Goal: Task Accomplishment & Management: Manage account settings

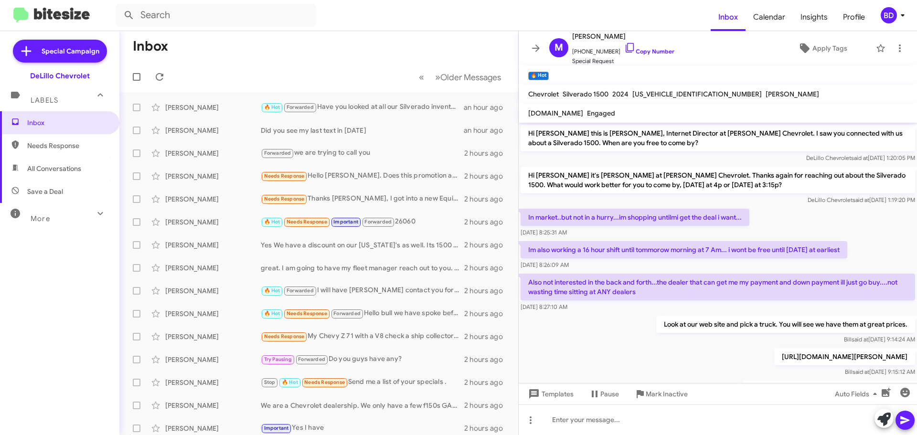
scroll to position [717, 0]
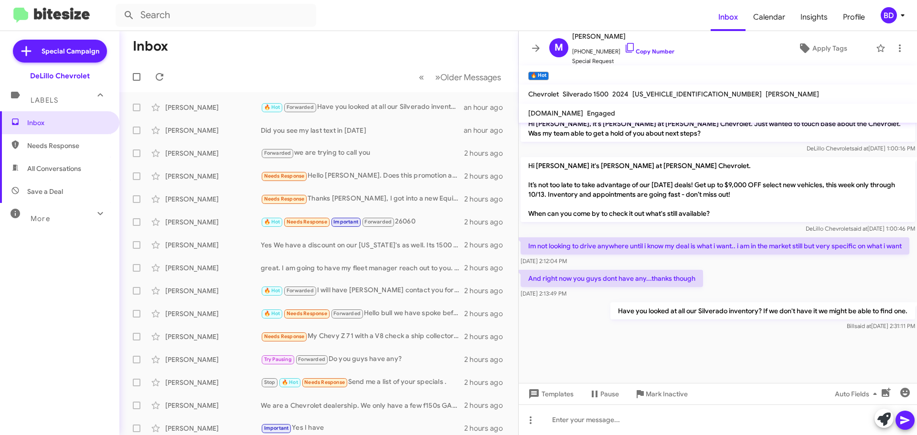
click at [898, 14] on icon at bounding box center [902, 15] width 11 height 11
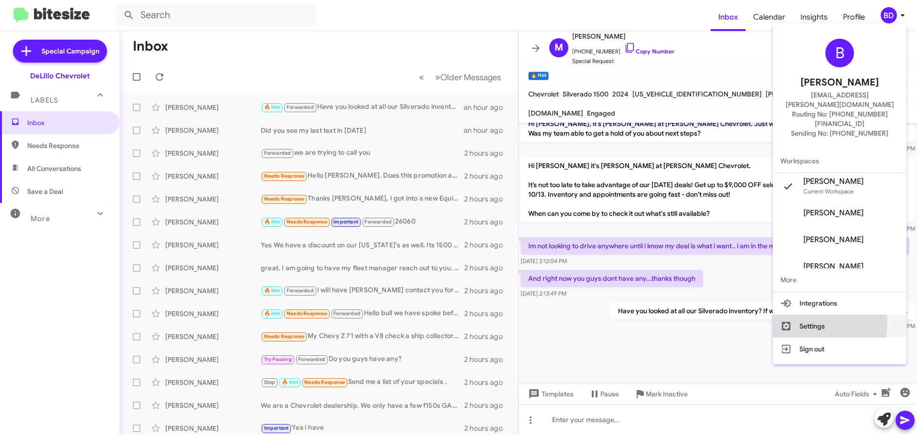
click at [828, 315] on button "Settings" at bounding box center [840, 326] width 134 height 23
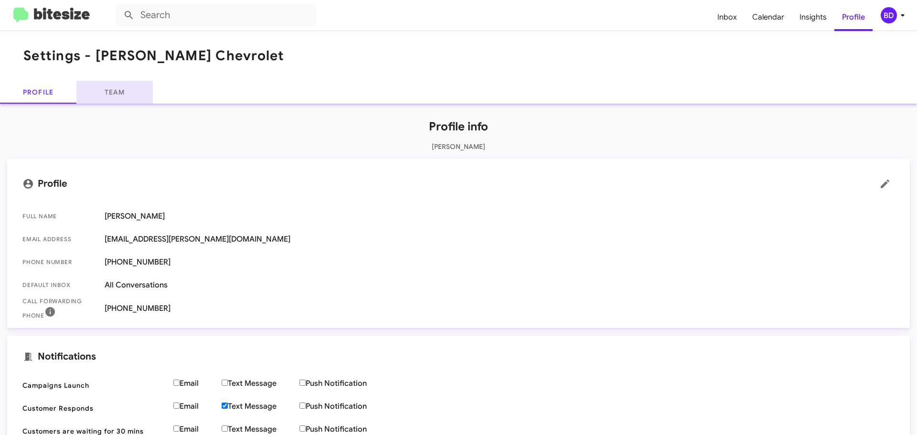
click at [121, 87] on link "Team" at bounding box center [114, 92] width 76 height 23
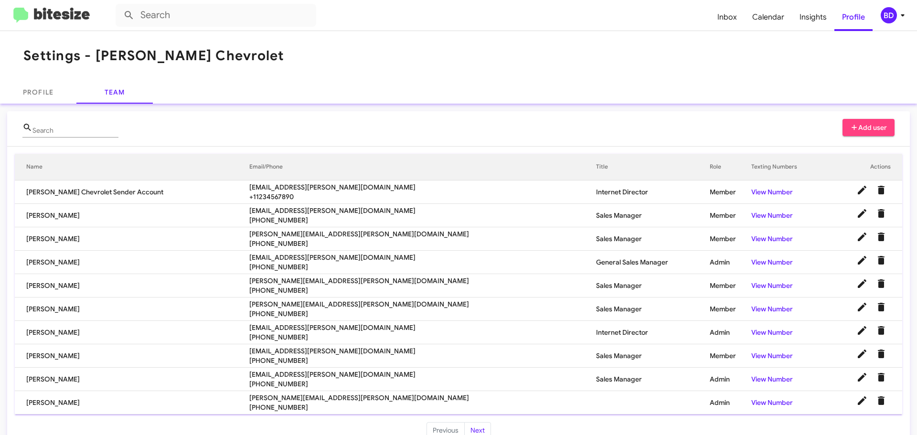
click at [863, 122] on span "Add user" at bounding box center [868, 127] width 37 height 17
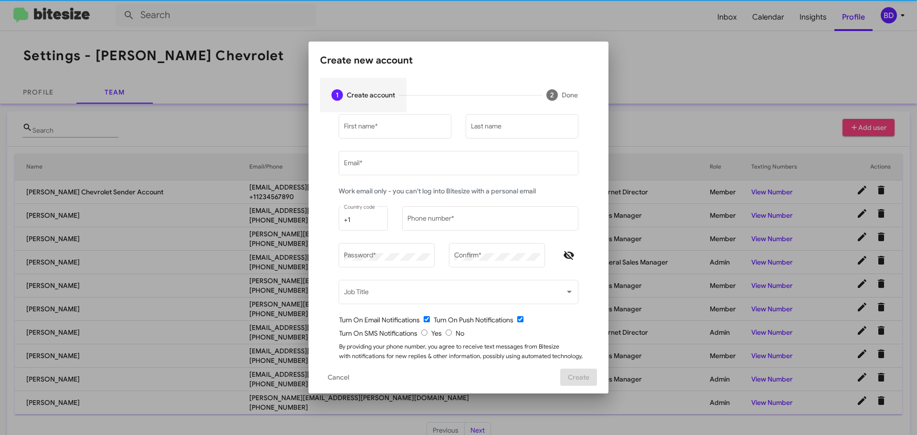
type input "[EMAIL_ADDRESS][PERSON_NAME][DOMAIN_NAME]"
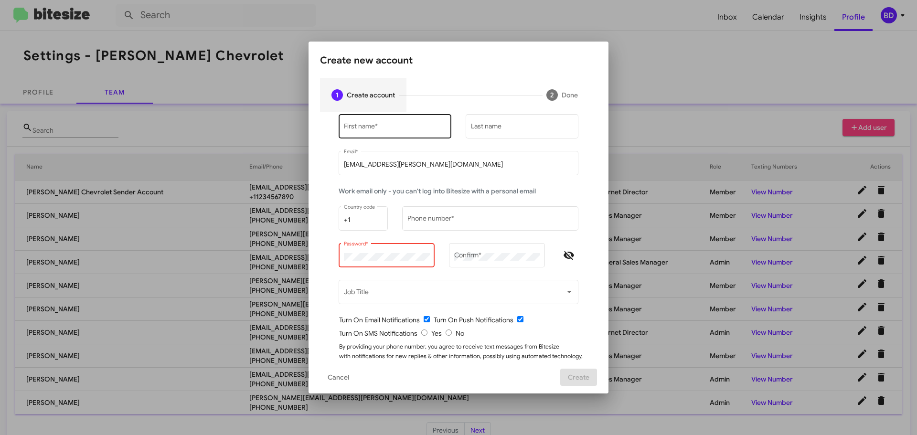
click at [392, 121] on div "First name *" at bounding box center [395, 125] width 103 height 26
type input "[PERSON_NAME]"
type input "sierra"
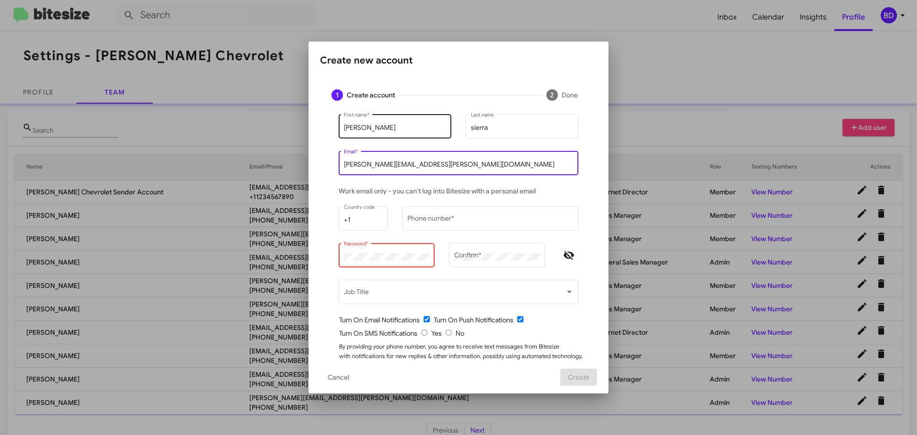
type input "[PERSON_NAME][EMAIL_ADDRESS][PERSON_NAME][DOMAIN_NAME]"
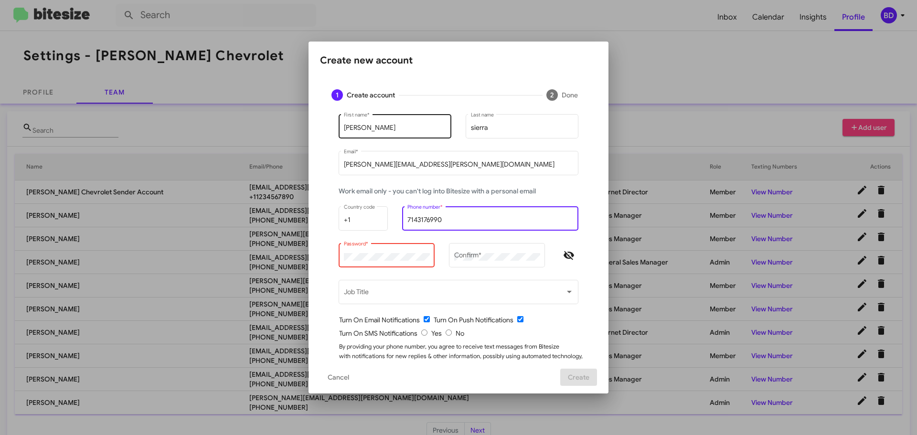
type input "7143176990"
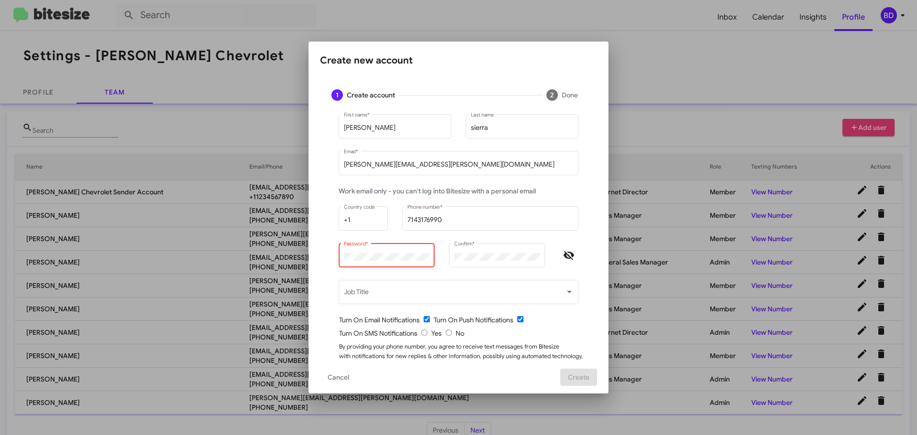
click at [588, 229] on div "[PERSON_NAME] First name * sierra Last name [PERSON_NAME][EMAIL_ADDRESS][PERSON…" at bounding box center [458, 251] width 277 height 279
click at [332, 250] on mat-form-field "Password *" at bounding box center [387, 259] width 110 height 37
click at [366, 264] on div "Password * check_circle Must be at least 8 characters. check_circle Must contai…" at bounding box center [387, 254] width 86 height 26
click at [595, 230] on mat-dialog-content "1 Create account 2 Done [PERSON_NAME] First name * sierra Last name [PERSON_NAM…" at bounding box center [459, 219] width 300 height 283
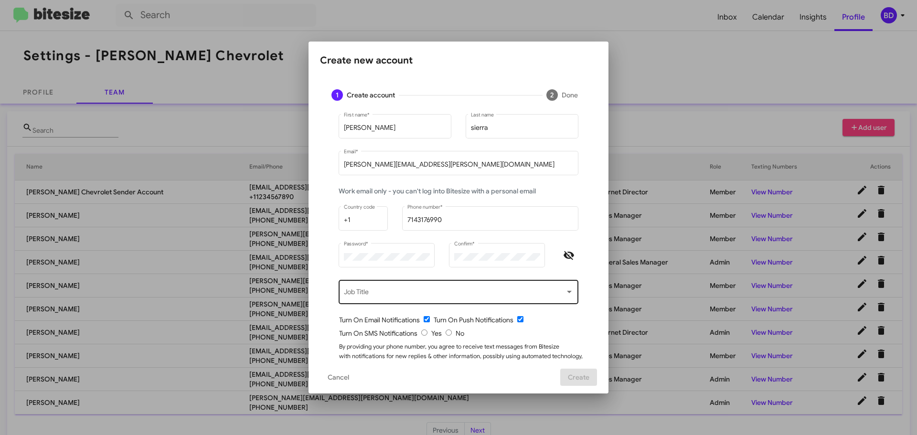
click at [475, 293] on span at bounding box center [454, 294] width 221 height 8
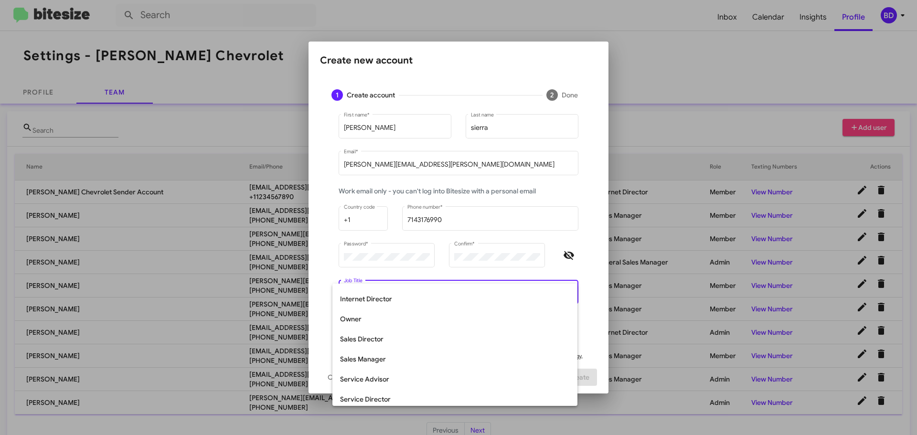
scroll to position [191, 0]
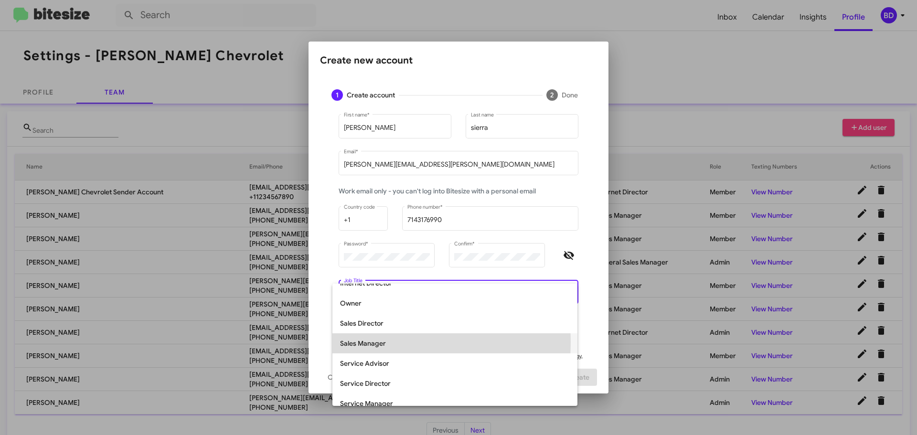
click at [376, 342] on span "Sales Manager" at bounding box center [455, 343] width 230 height 20
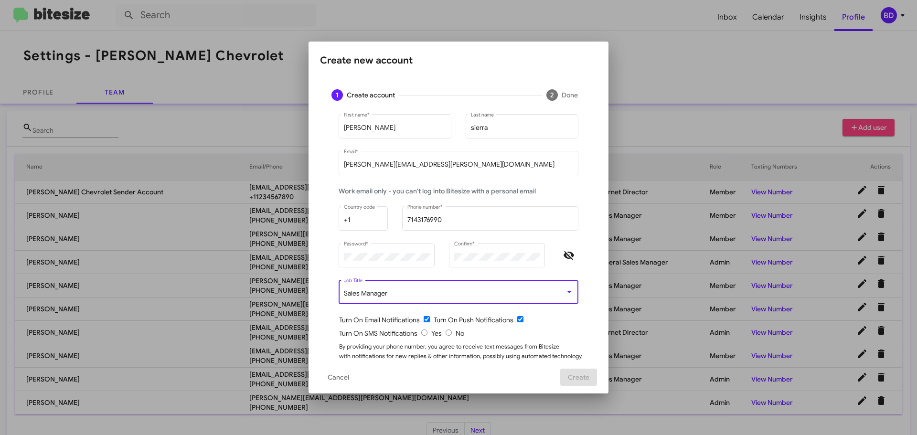
click at [547, 329] on div "Turn On SMS Notifications Yes No" at bounding box center [462, 334] width 246 height 10
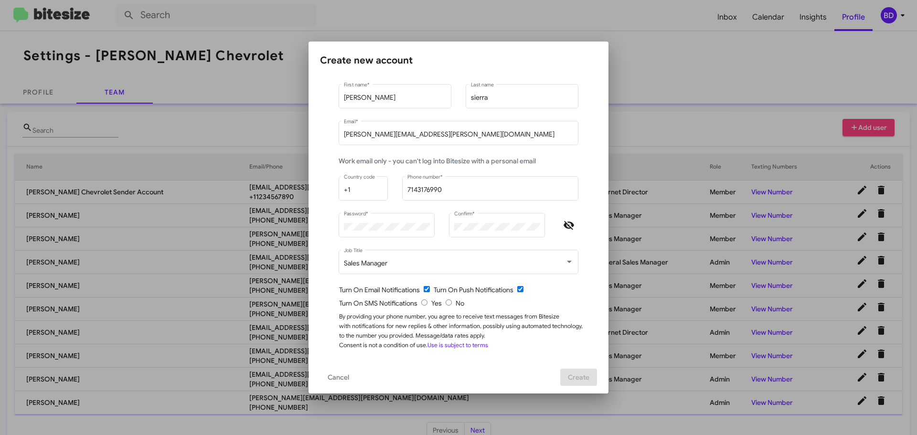
scroll to position [31, 0]
click at [421, 302] on input "radio" at bounding box center [424, 302] width 6 height 6
radio input "true"
click at [583, 376] on span "Create" at bounding box center [578, 377] width 21 height 17
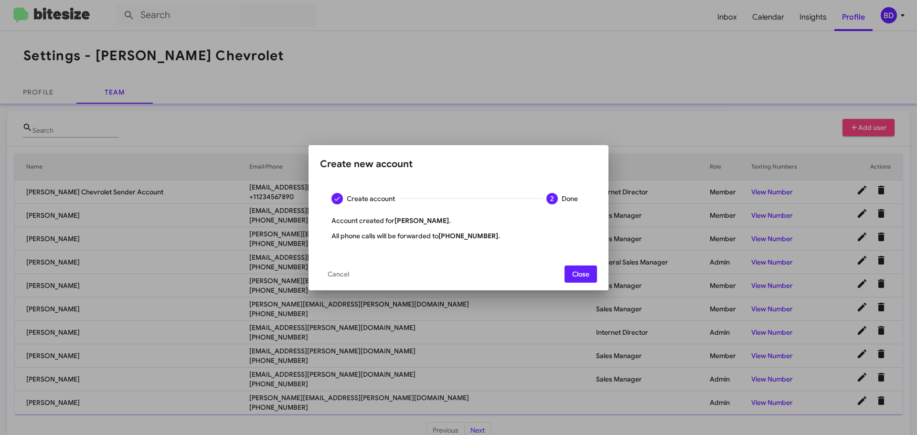
click at [580, 274] on span "Close" at bounding box center [580, 274] width 17 height 17
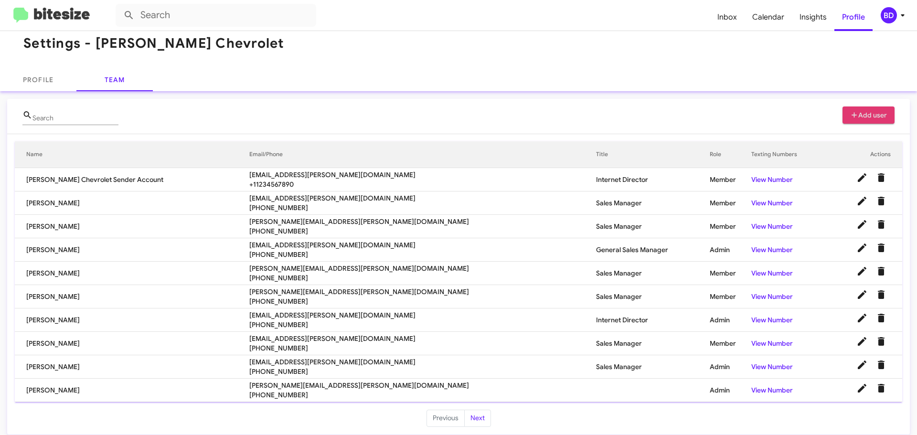
scroll to position [20, 0]
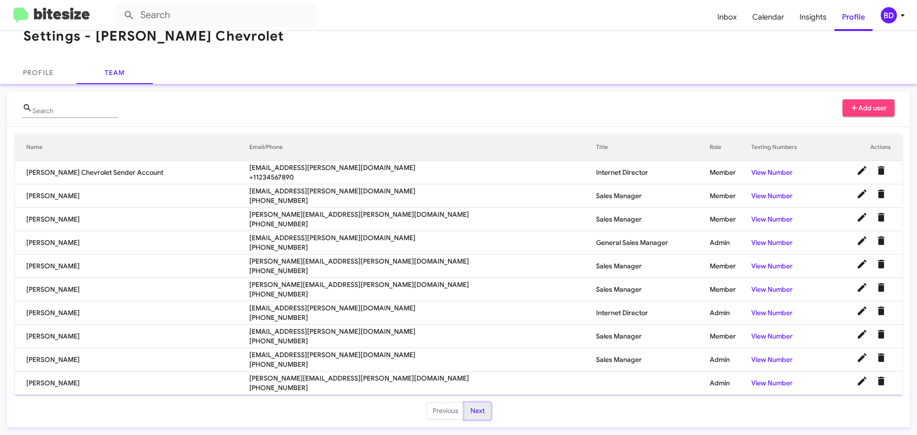
click at [476, 410] on button "Next" at bounding box center [477, 411] width 27 height 17
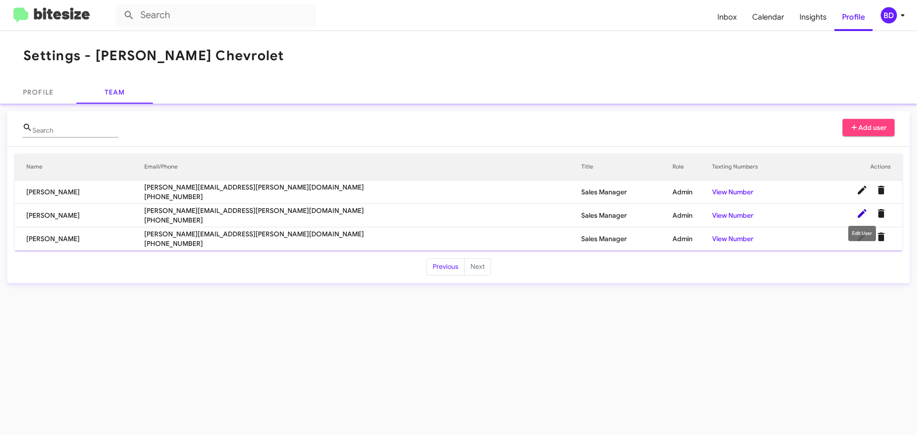
click at [858, 212] on icon at bounding box center [862, 213] width 11 height 11
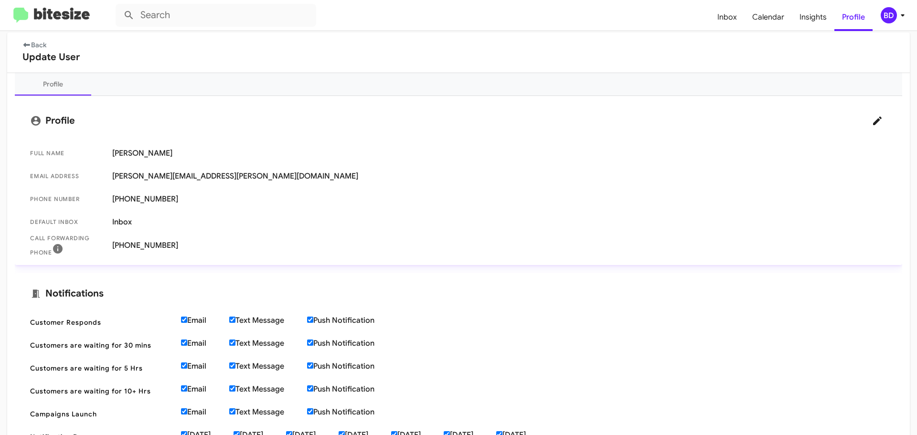
scroll to position [96, 0]
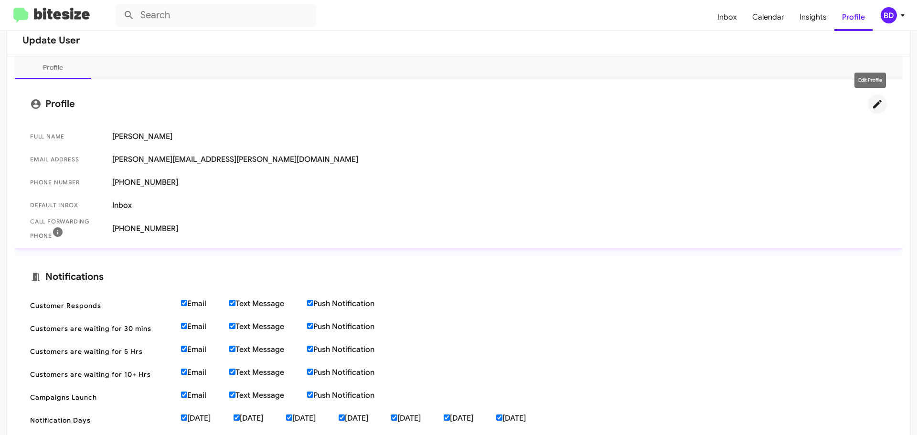
click at [872, 99] on icon at bounding box center [877, 103] width 11 height 11
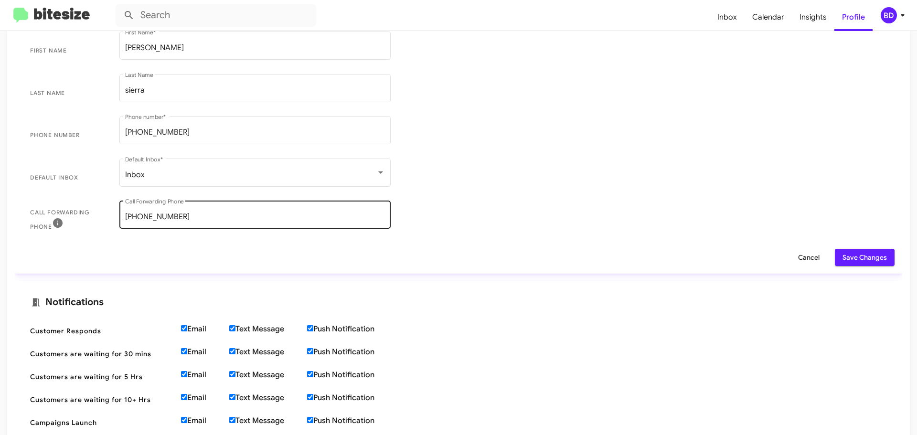
scroll to position [143, 0]
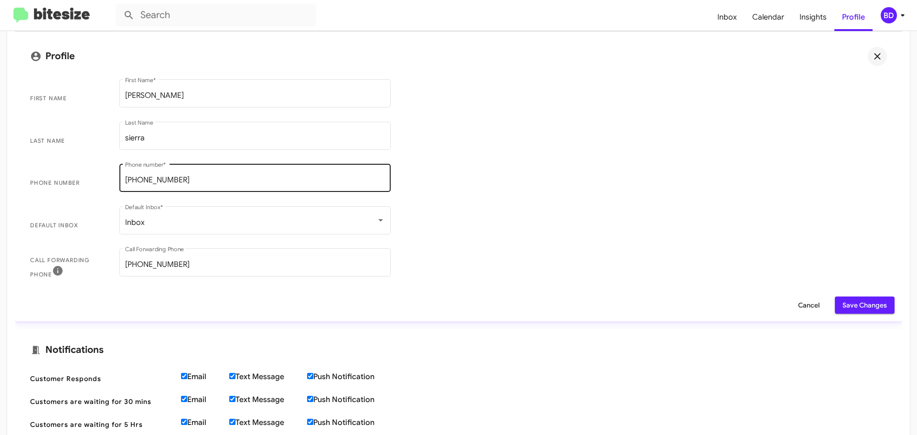
click at [183, 175] on div "[PHONE_NUMBER] Phone number *" at bounding box center [255, 177] width 260 height 30
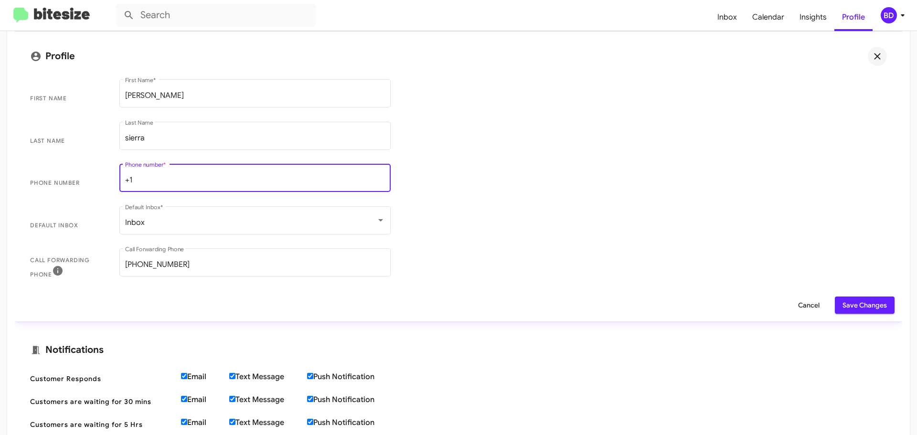
type input "+"
type input "17144572305"
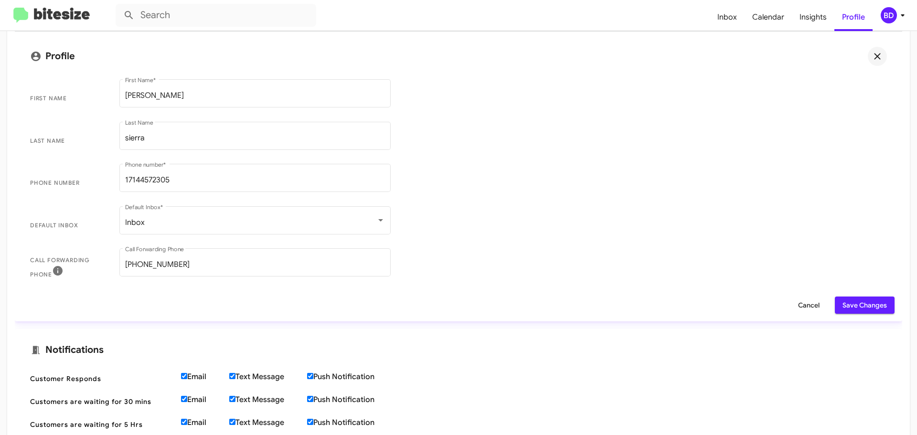
click at [426, 191] on span "Phone number 17144572305 Phone number *" at bounding box center [458, 183] width 872 height 43
click at [843, 303] on span "Save Changes" at bounding box center [865, 305] width 44 height 17
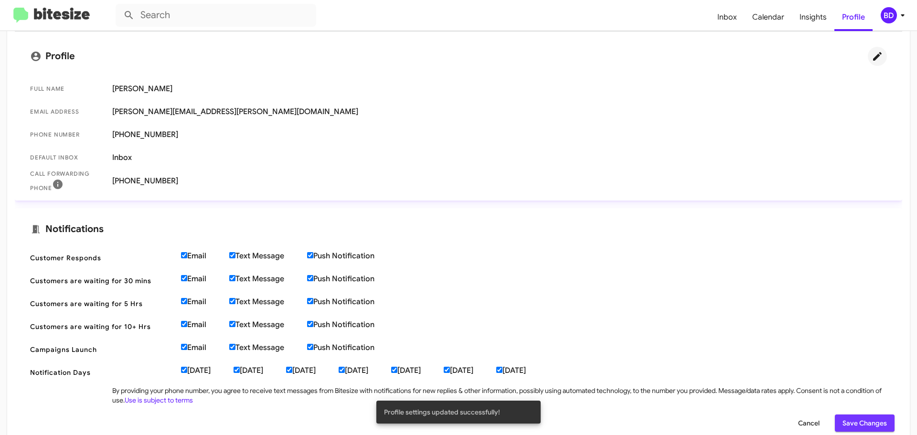
click at [858, 419] on span "Save Changes" at bounding box center [865, 423] width 44 height 17
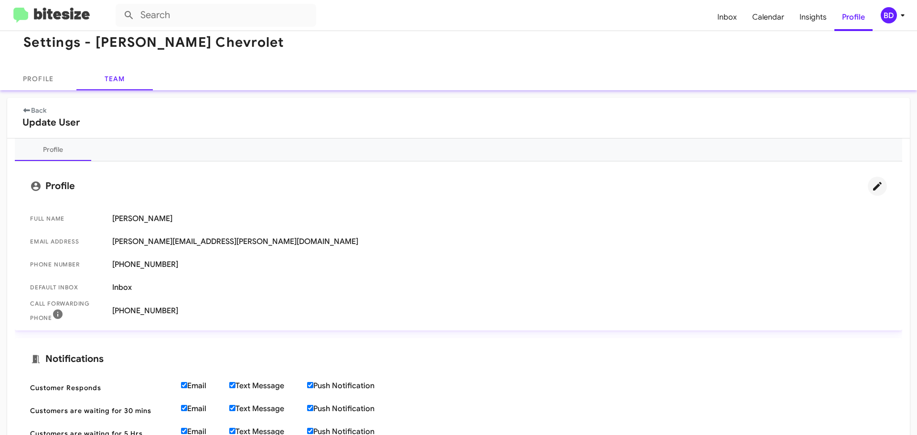
scroll to position [0, 0]
